Goal: Task Accomplishment & Management: Use online tool/utility

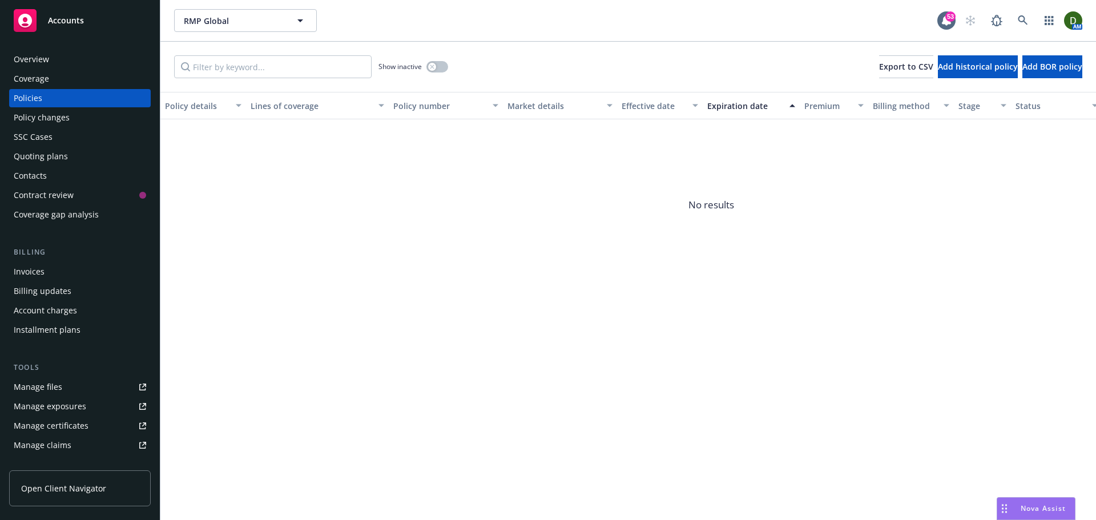
click at [88, 61] on div "Overview" at bounding box center [80, 59] width 132 height 18
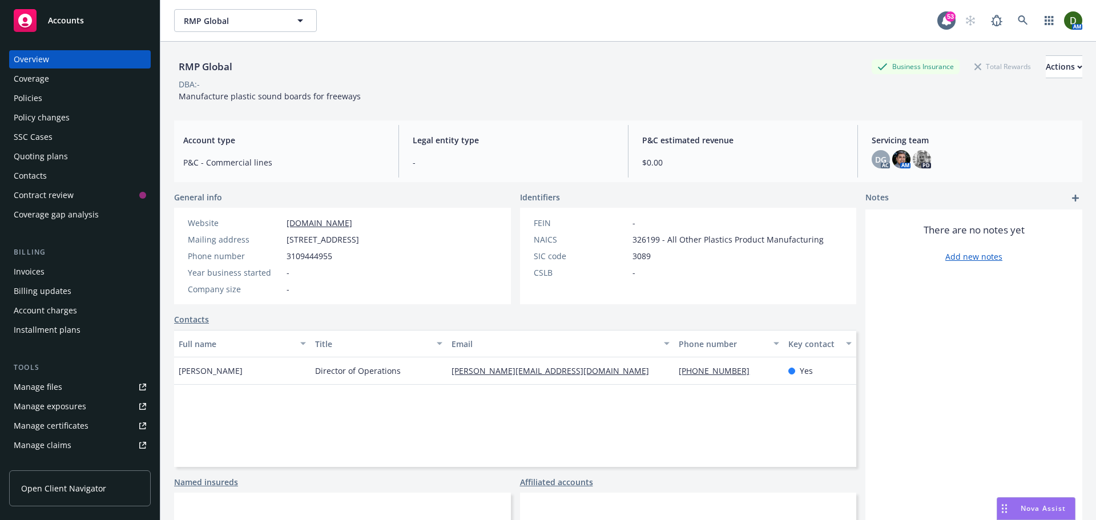
click at [61, 375] on div "Tools Manage files Manage exposures Manage certificates Manage claims Manage BO…" at bounding box center [80, 427] width 142 height 131
click at [64, 388] on link "Manage files" at bounding box center [80, 387] width 142 height 18
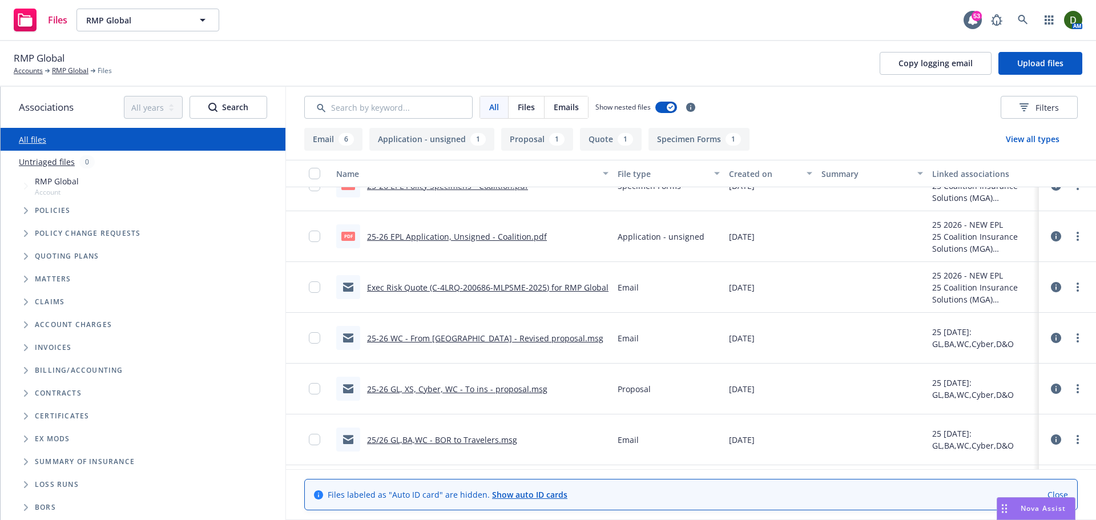
scroll to position [171, 0]
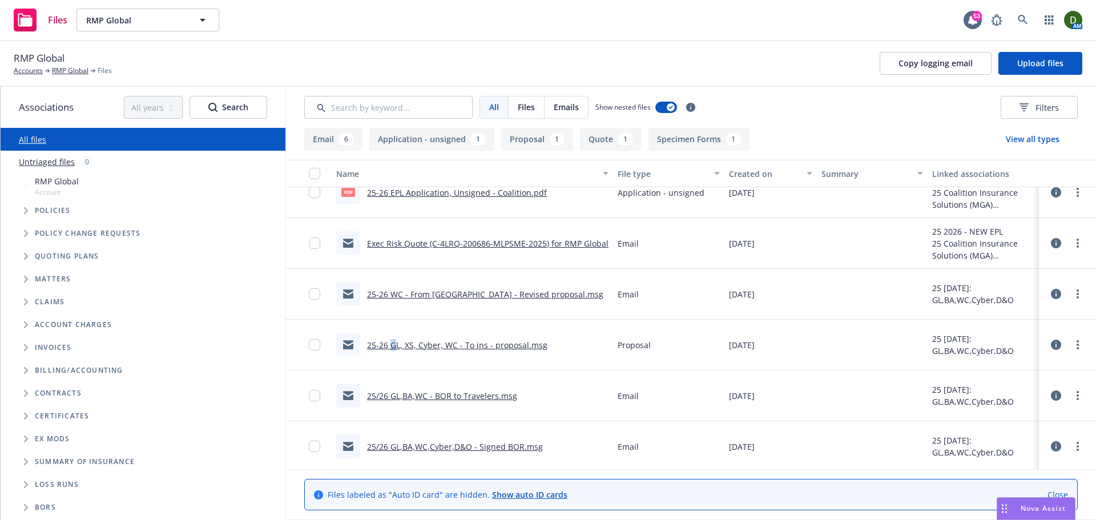
click at [394, 346] on link "25-26 GL, XS, Cyber, WC - To ins - proposal.msg" at bounding box center [457, 345] width 180 height 11
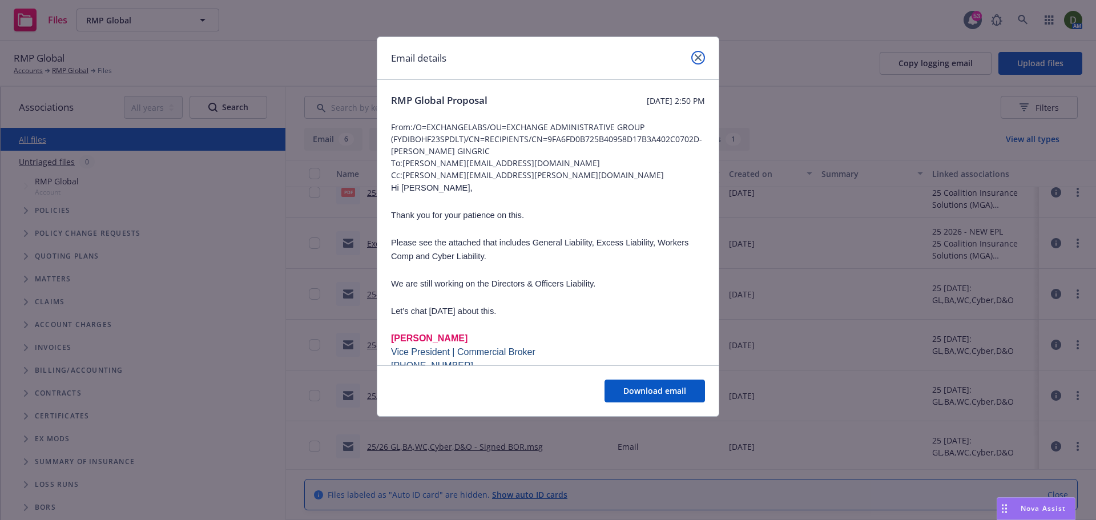
click at [694, 58] on link "close" at bounding box center [698, 58] width 14 height 14
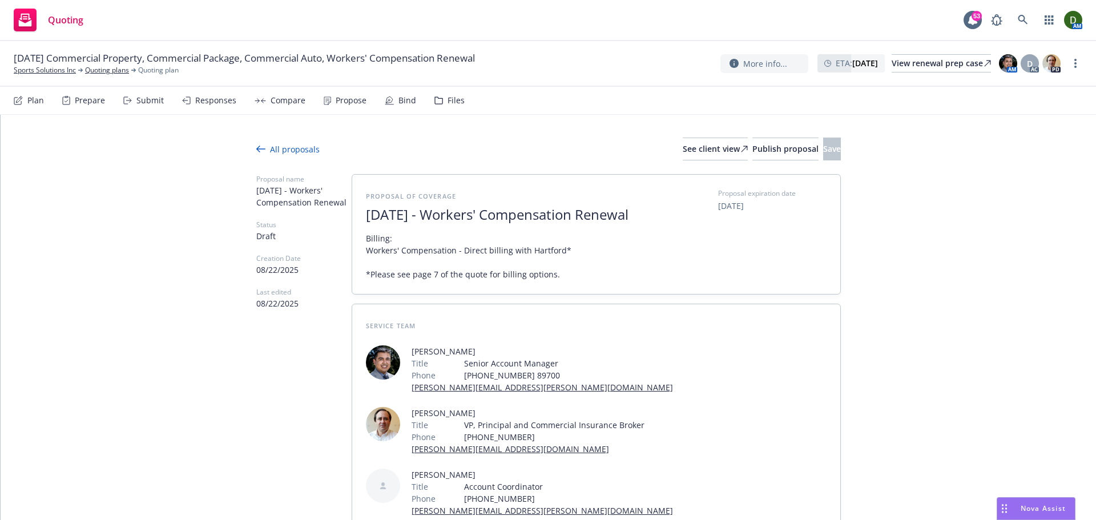
type textarea "x"
